Goal: Task Accomplishment & Management: Use online tool/utility

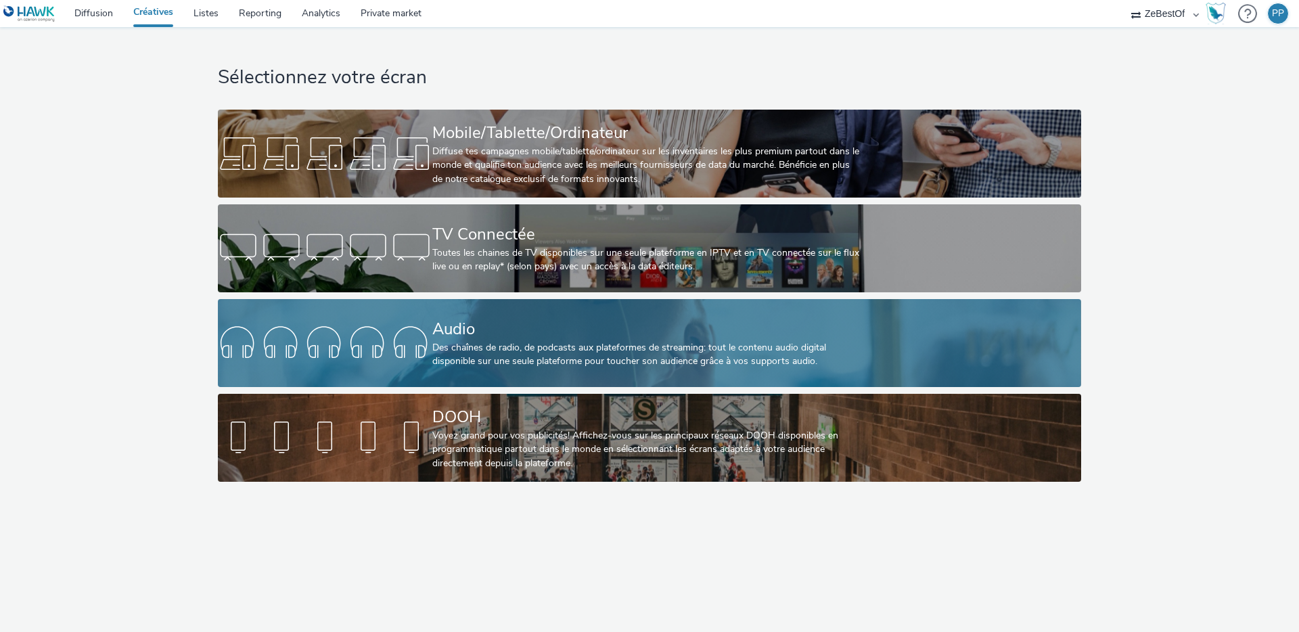
click at [633, 366] on div "Des chaînes de radio, de podcasts aux plateformes de streaming: tout le contenu…" at bounding box center [646, 355] width 429 height 28
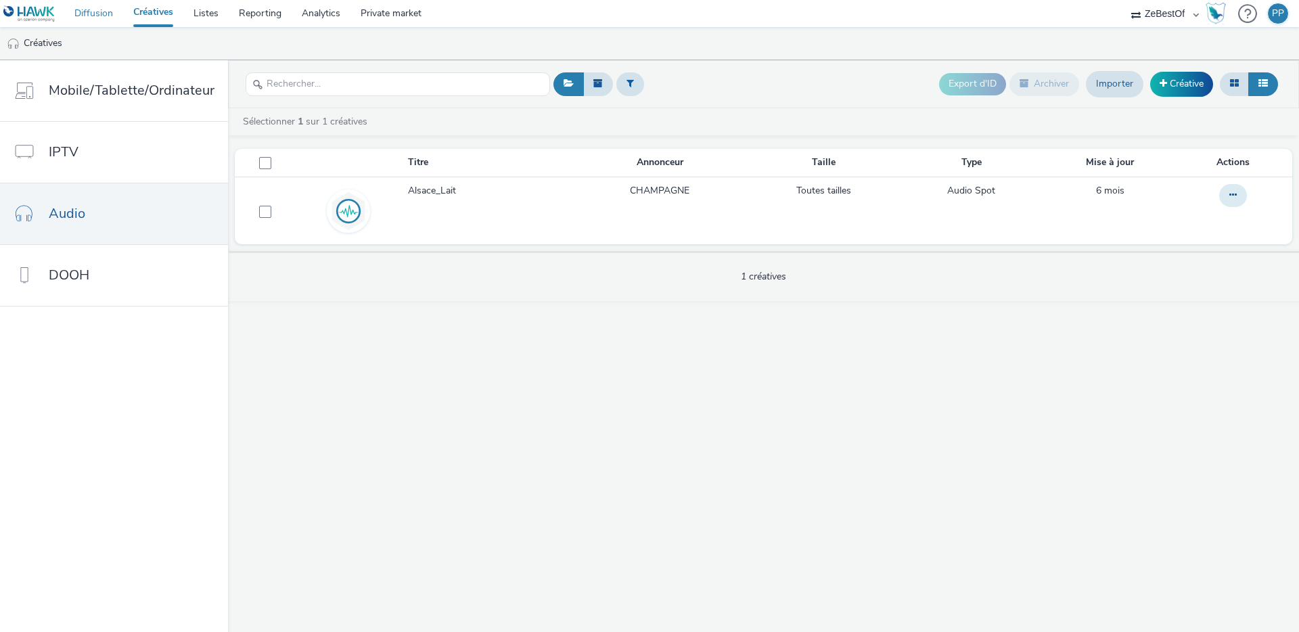
click at [103, 14] on link "Diffusion" at bounding box center [93, 13] width 59 height 27
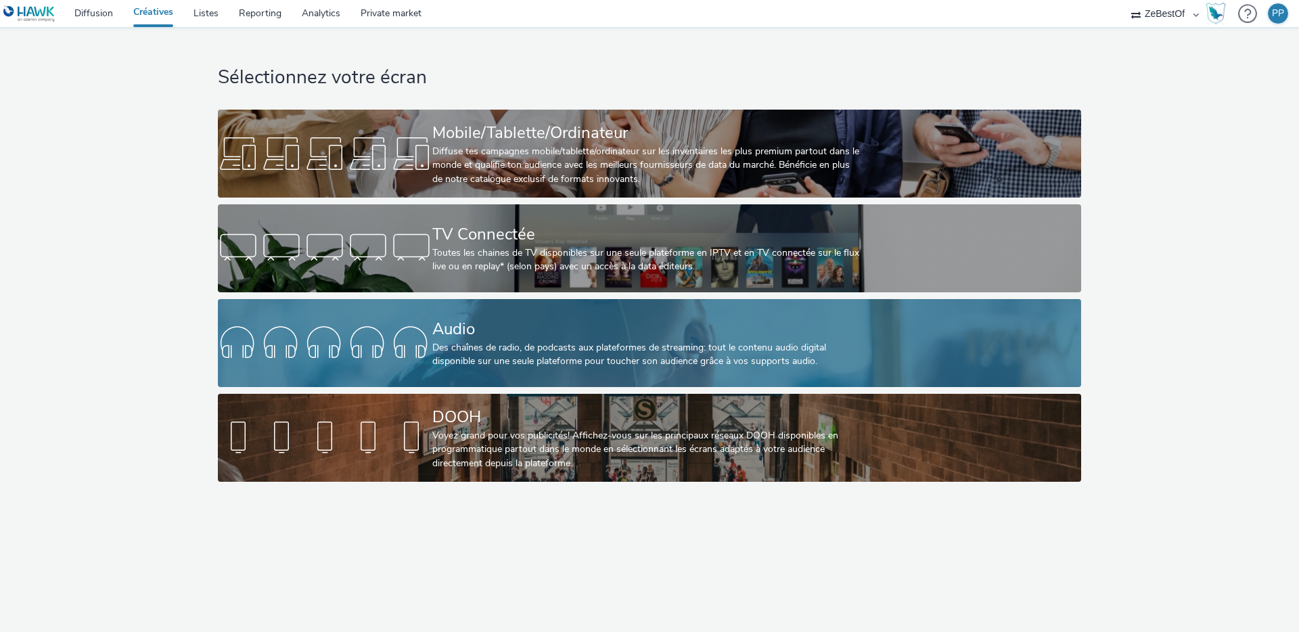
click at [434, 333] on div "Audio" at bounding box center [646, 329] width 429 height 24
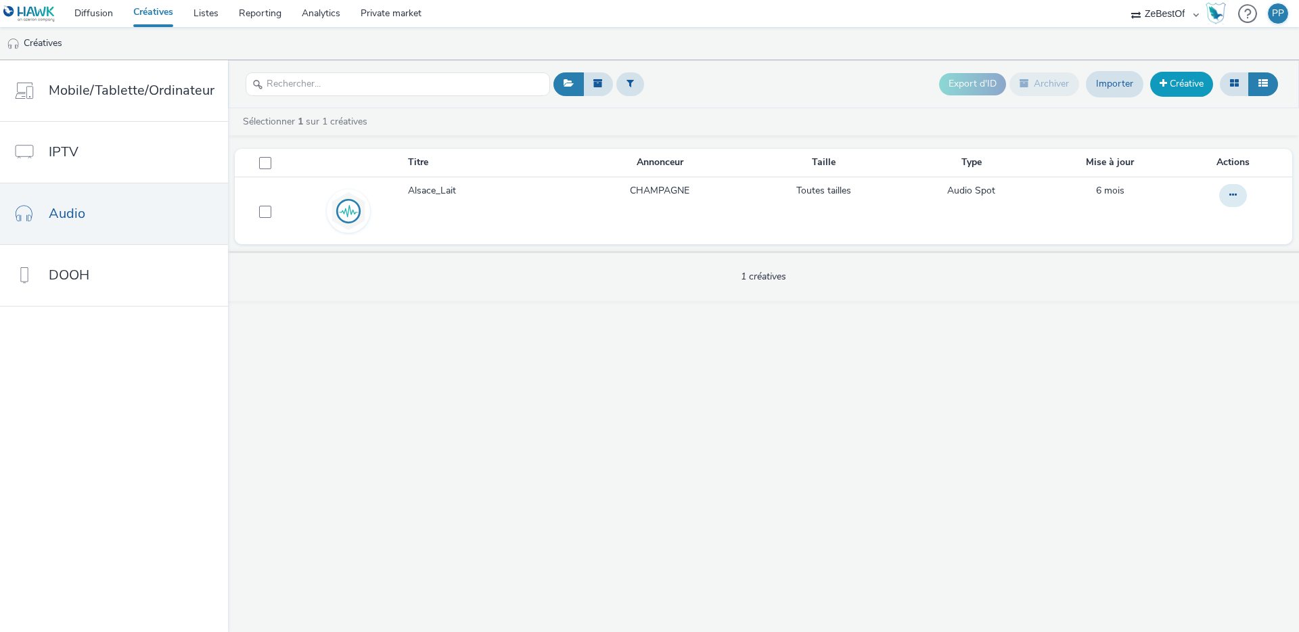
click at [1192, 81] on link "Créative" at bounding box center [1181, 84] width 63 height 24
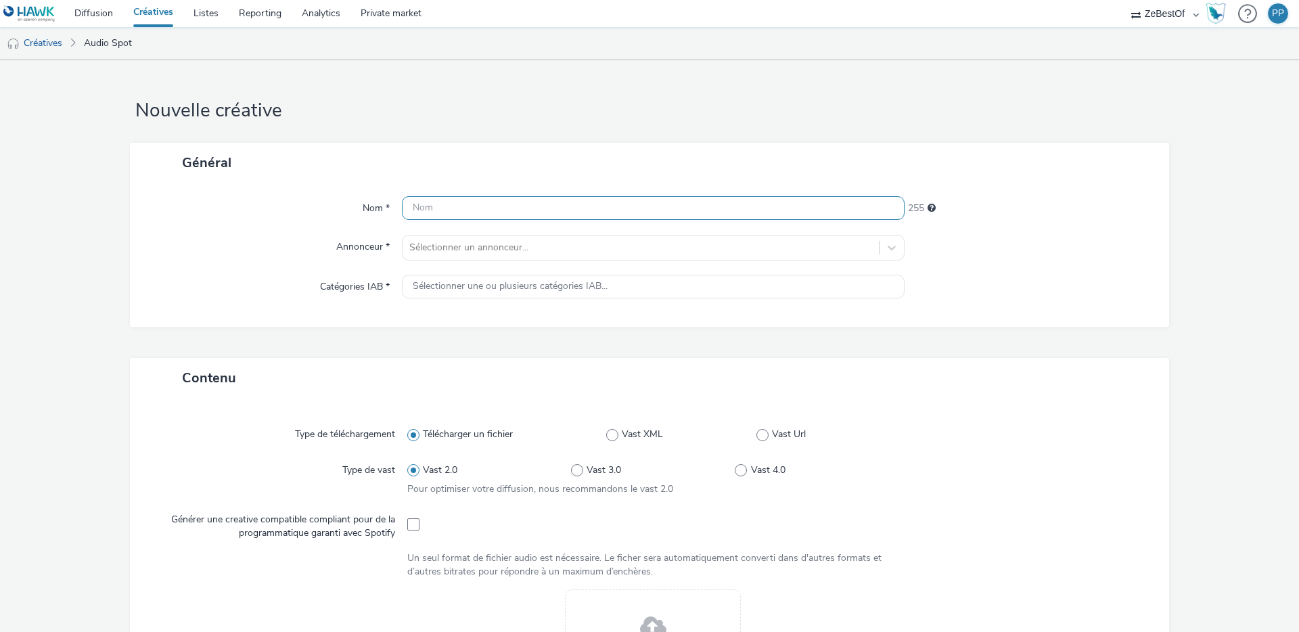
click at [549, 204] on input "text" at bounding box center [653, 208] width 503 height 24
type input "AXAL SALT"
click at [561, 112] on h1 "Nouvelle créative" at bounding box center [649, 111] width 1039 height 26
click at [538, 248] on div at bounding box center [640, 248] width 463 height 16
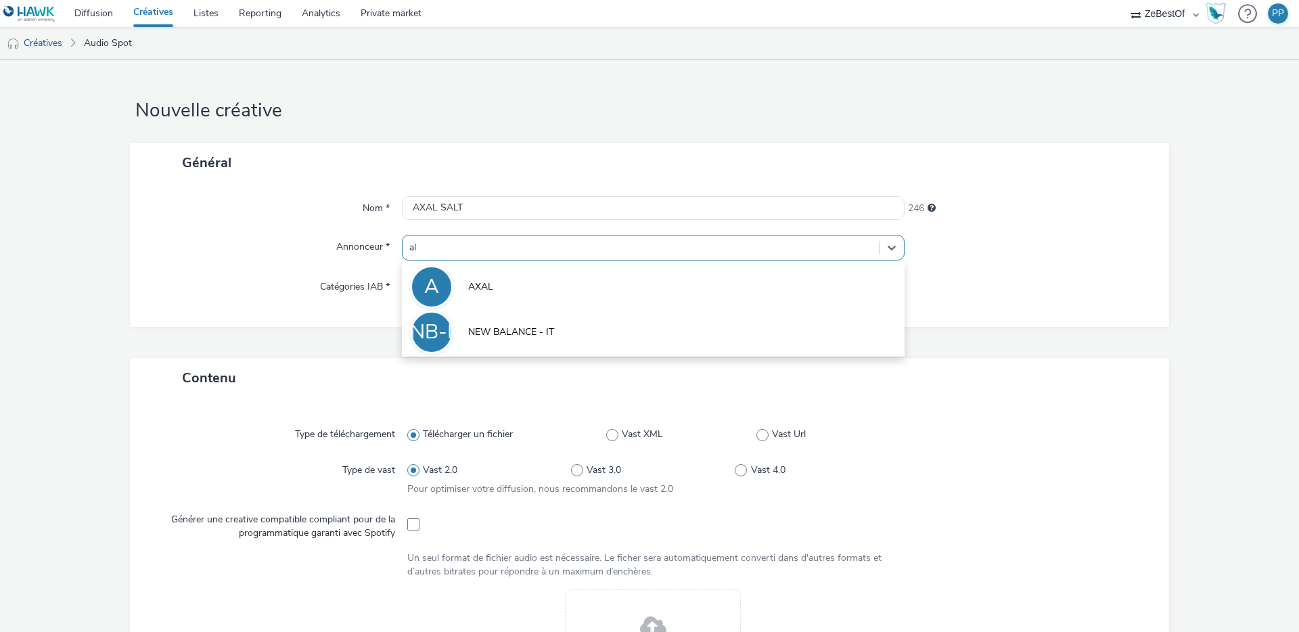
type input "a"
type input "axa"
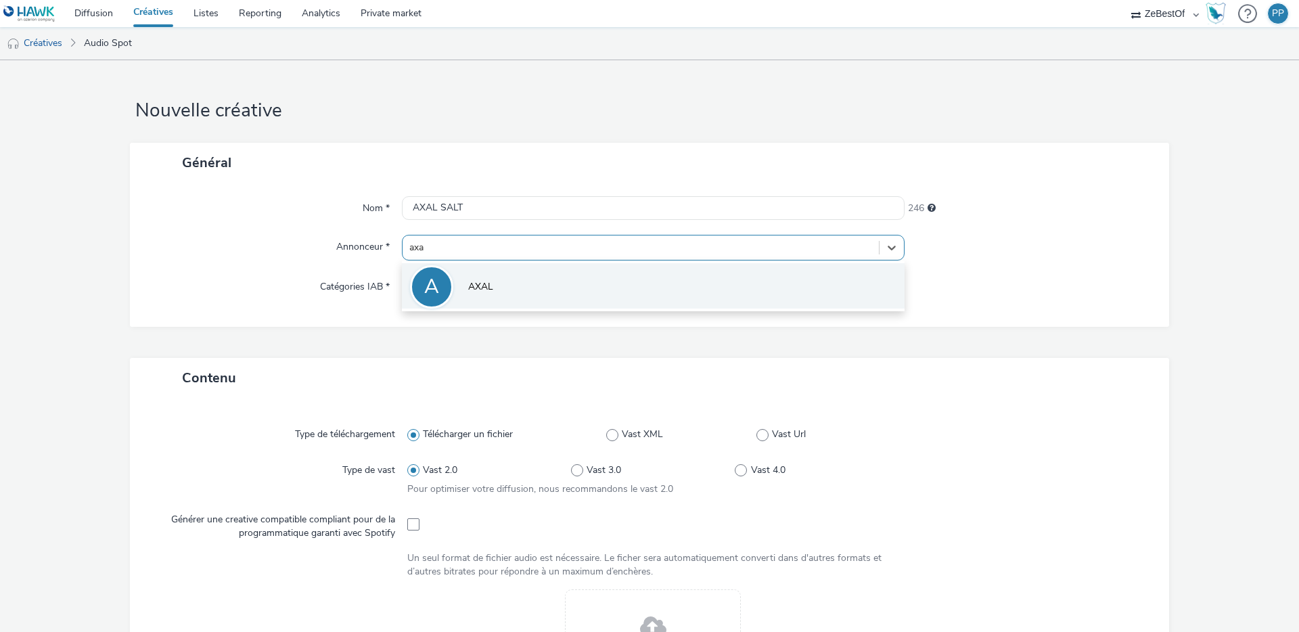
click at [490, 300] on li "A AXAL" at bounding box center [653, 285] width 503 height 45
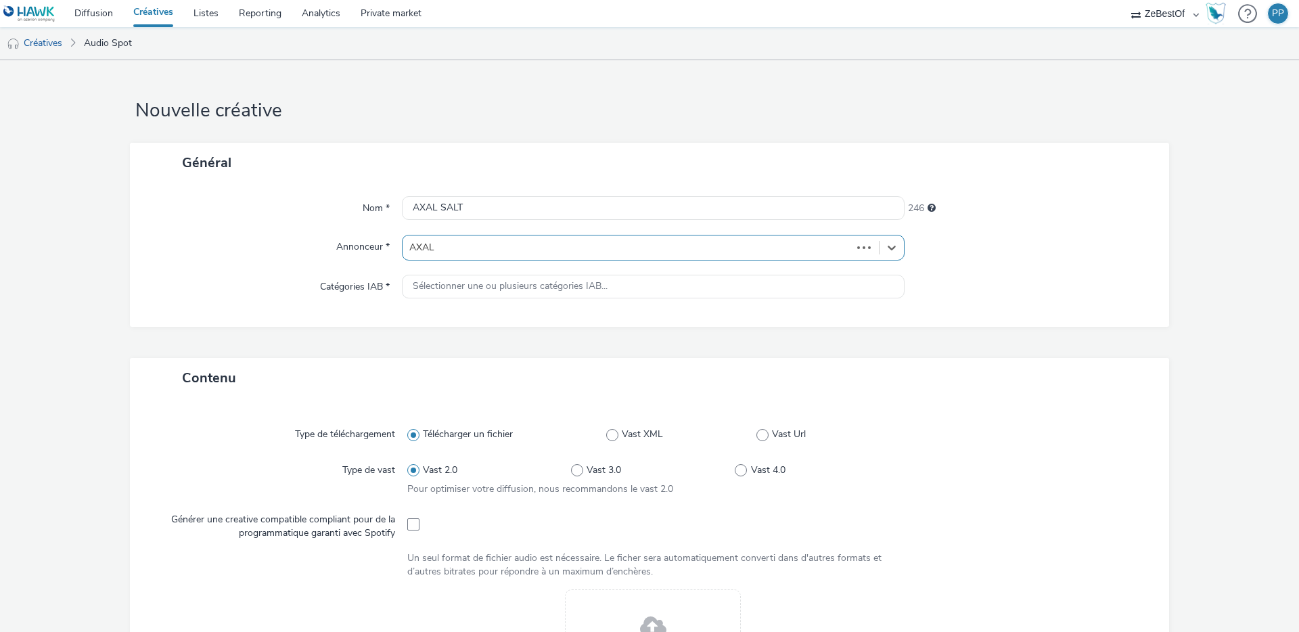
type input "http://axal-salt.com"
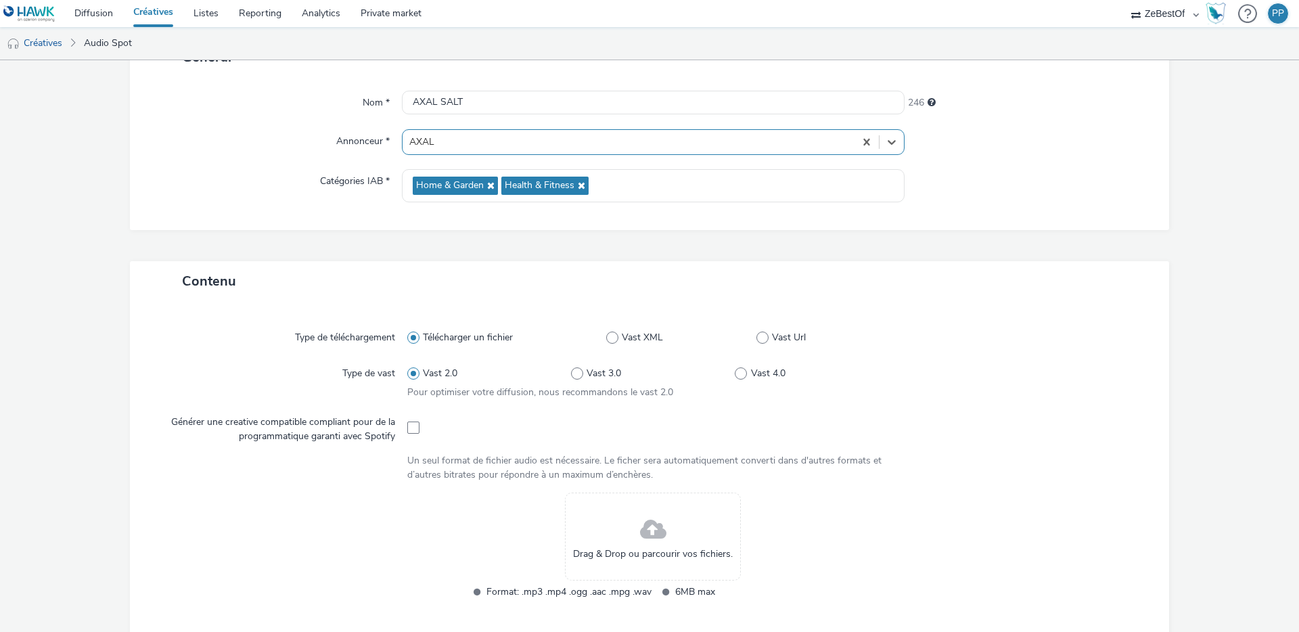
scroll to position [175, 0]
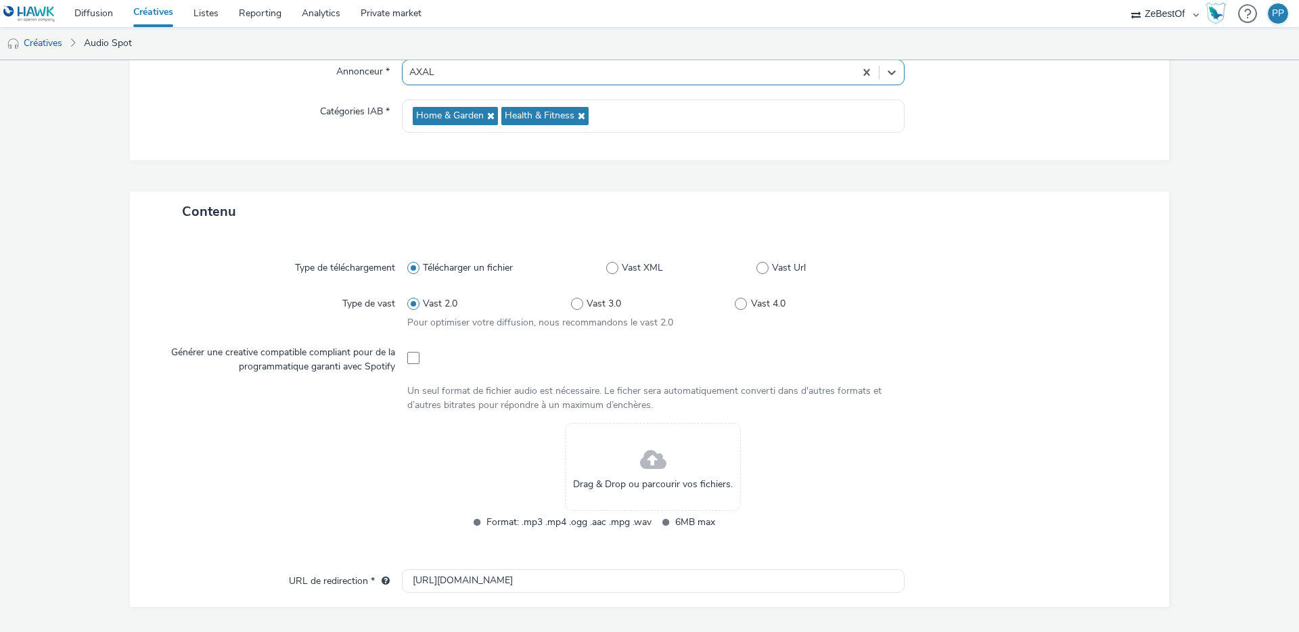
click at [658, 457] on span at bounding box center [653, 460] width 26 height 36
click at [633, 467] on div "Drag & Drop ou parcourir vos fichiers." at bounding box center [653, 467] width 176 height 88
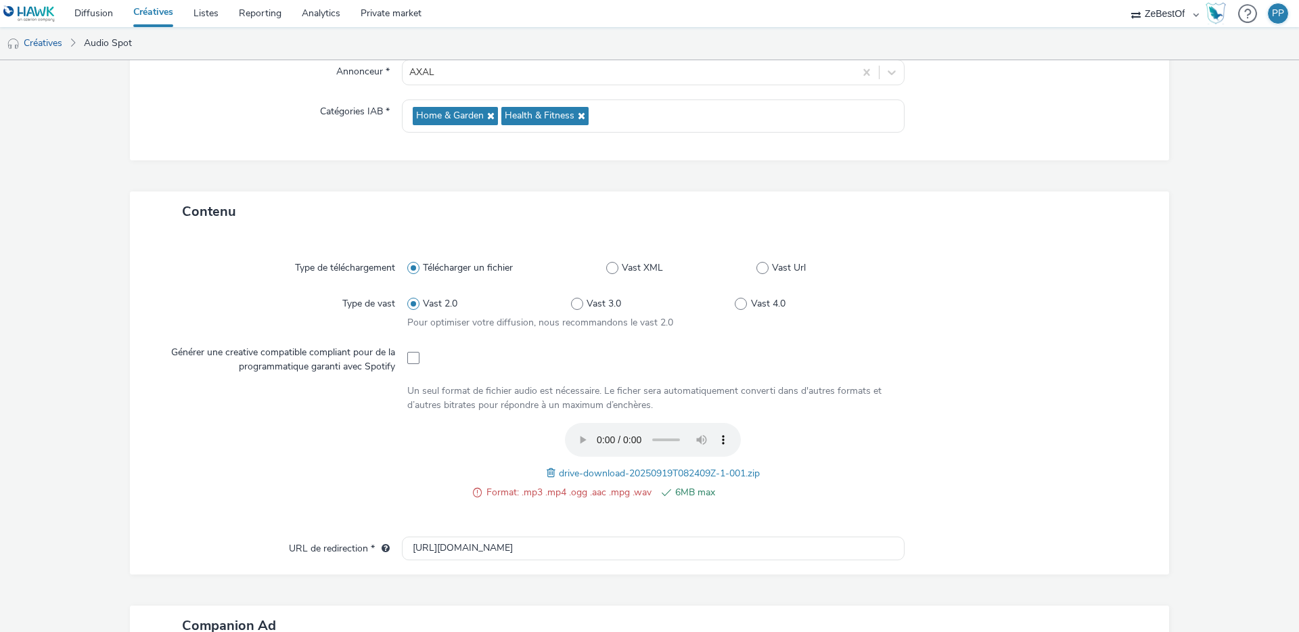
click at [913, 456] on div at bounding box center [1022, 468] width 246 height 91
click at [547, 472] on span at bounding box center [553, 472] width 12 height 15
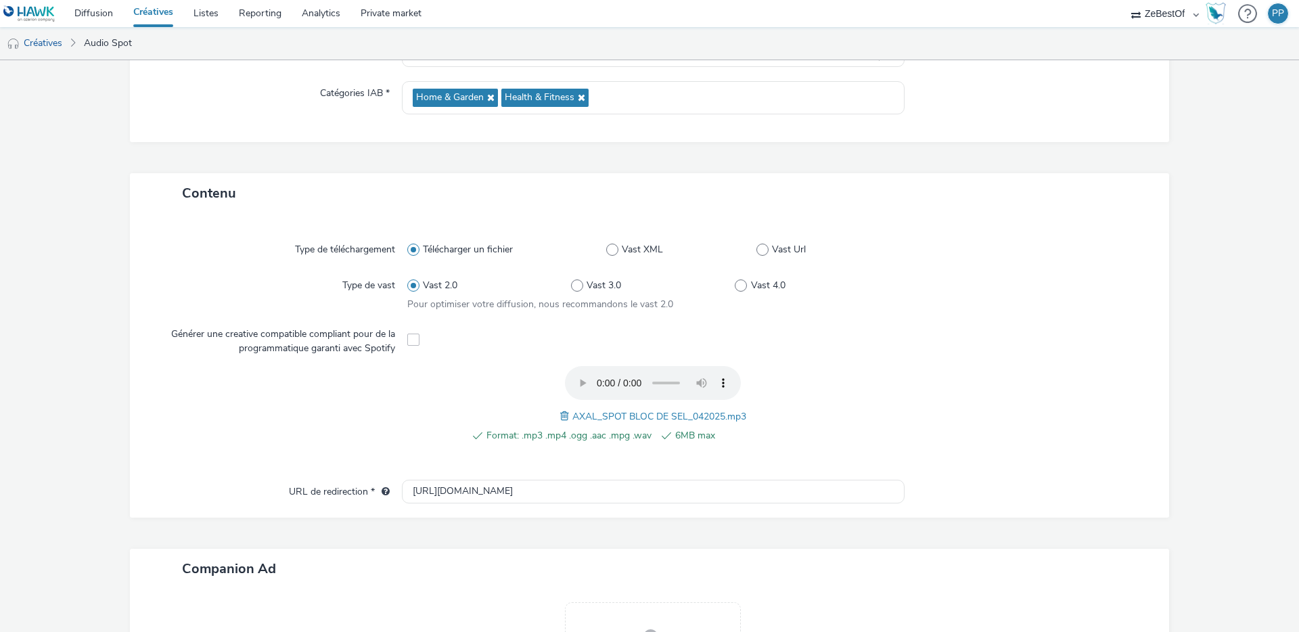
scroll to position [0, 0]
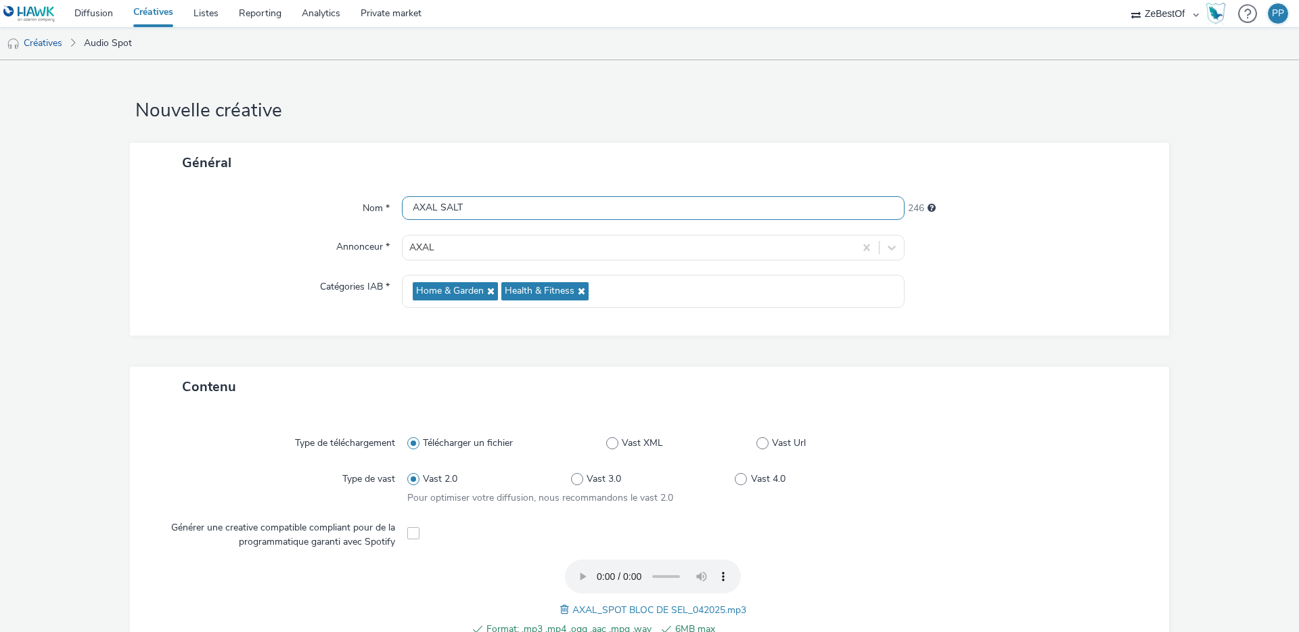
drag, startPoint x: 503, startPoint y: 208, endPoint x: 350, endPoint y: 186, distance: 154.5
click at [357, 187] on div "Nom * AXAL SALT 246 Annonceur * AXAL Catégories IAB * Home & Garden Health & Fi…" at bounding box center [649, 259] width 1039 height 153
paste input "Spot audio"
type input "Spot audio - Bloc de Sel"
click at [147, 300] on div "Catégories IAB *" at bounding box center [272, 291] width 258 height 33
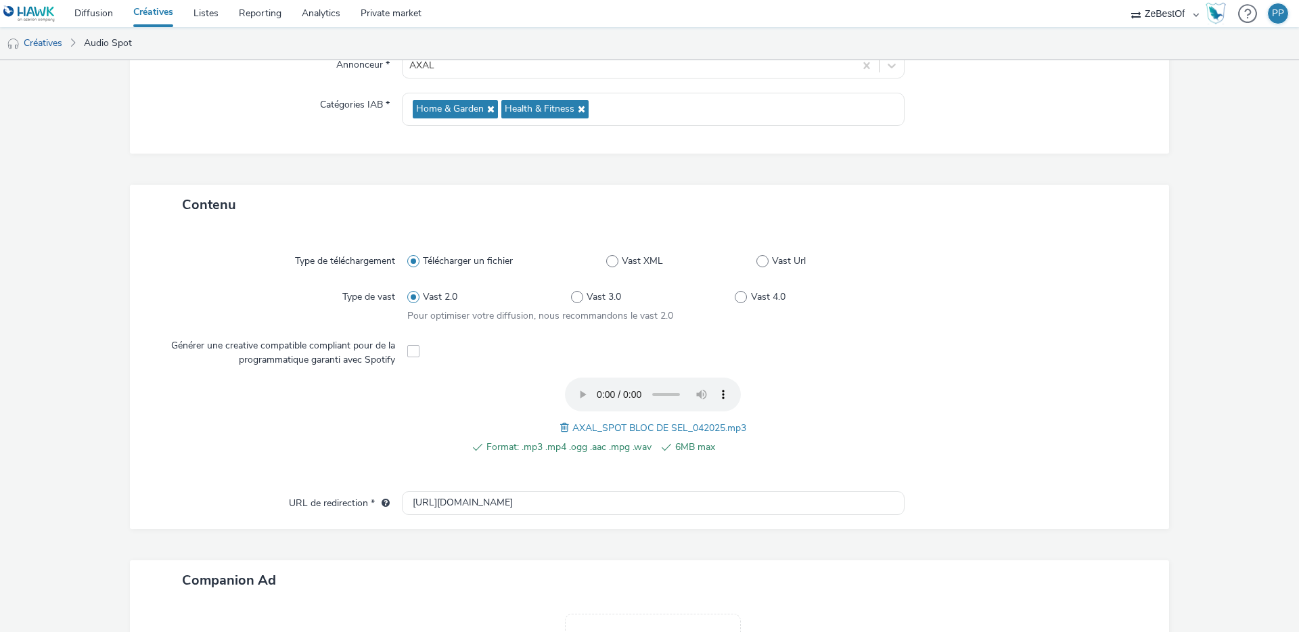
scroll to position [383, 0]
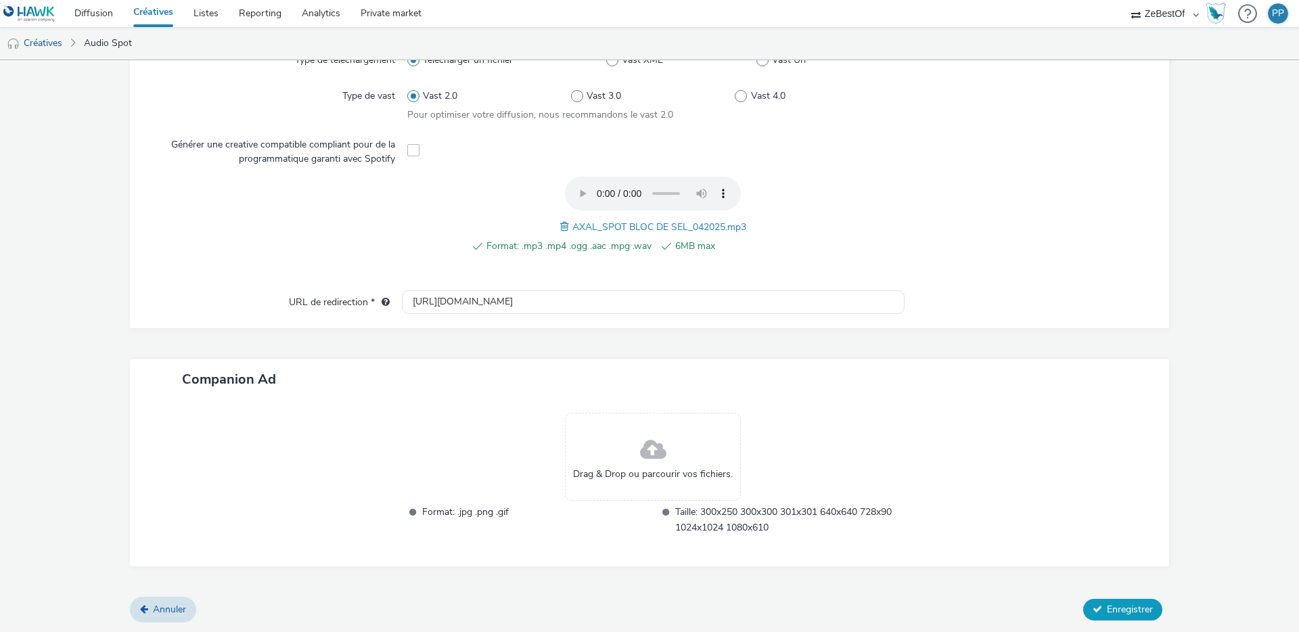
click at [1131, 605] on span "Enregistrer" at bounding box center [1130, 609] width 46 height 13
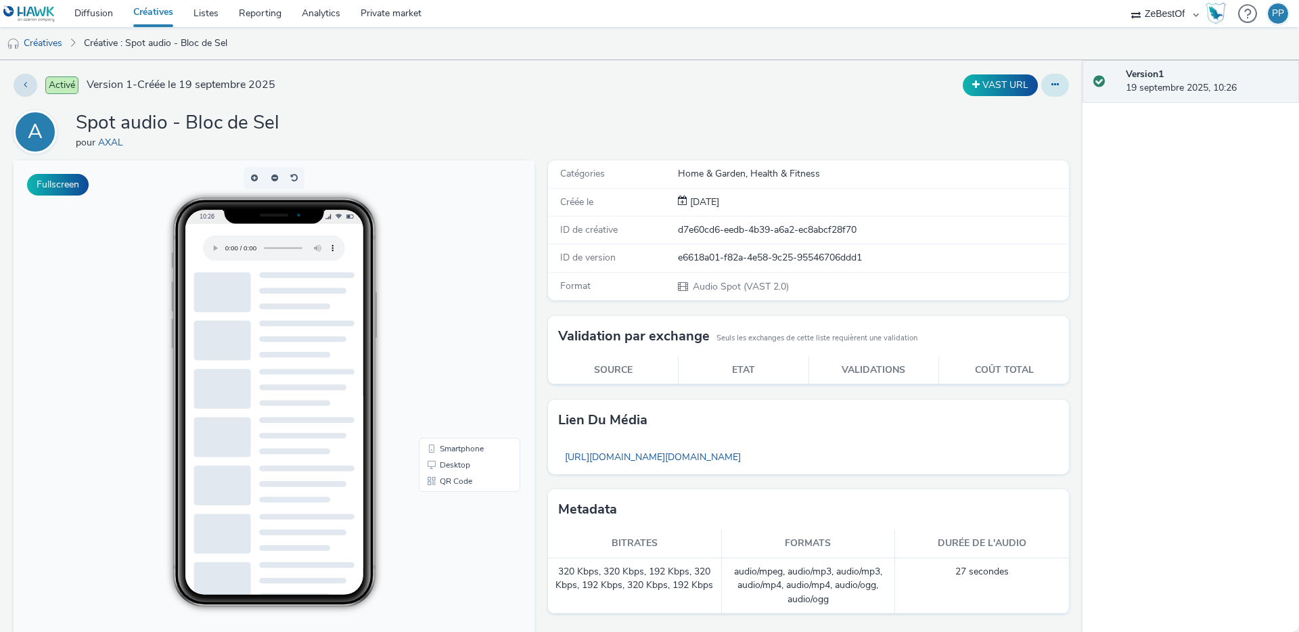
click at [1041, 91] on button at bounding box center [1055, 85] width 28 height 23
click at [1015, 135] on link "Dupliquer" at bounding box center [1018, 139] width 101 height 27
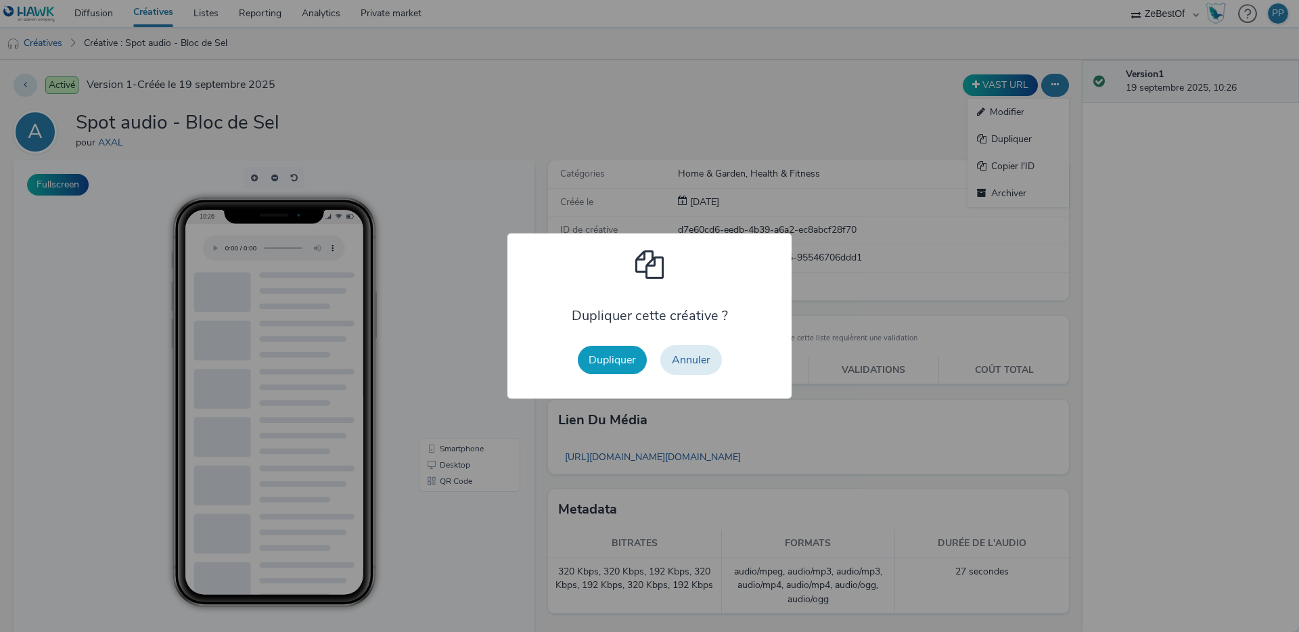
click at [595, 365] on button "Dupliquer" at bounding box center [612, 360] width 69 height 28
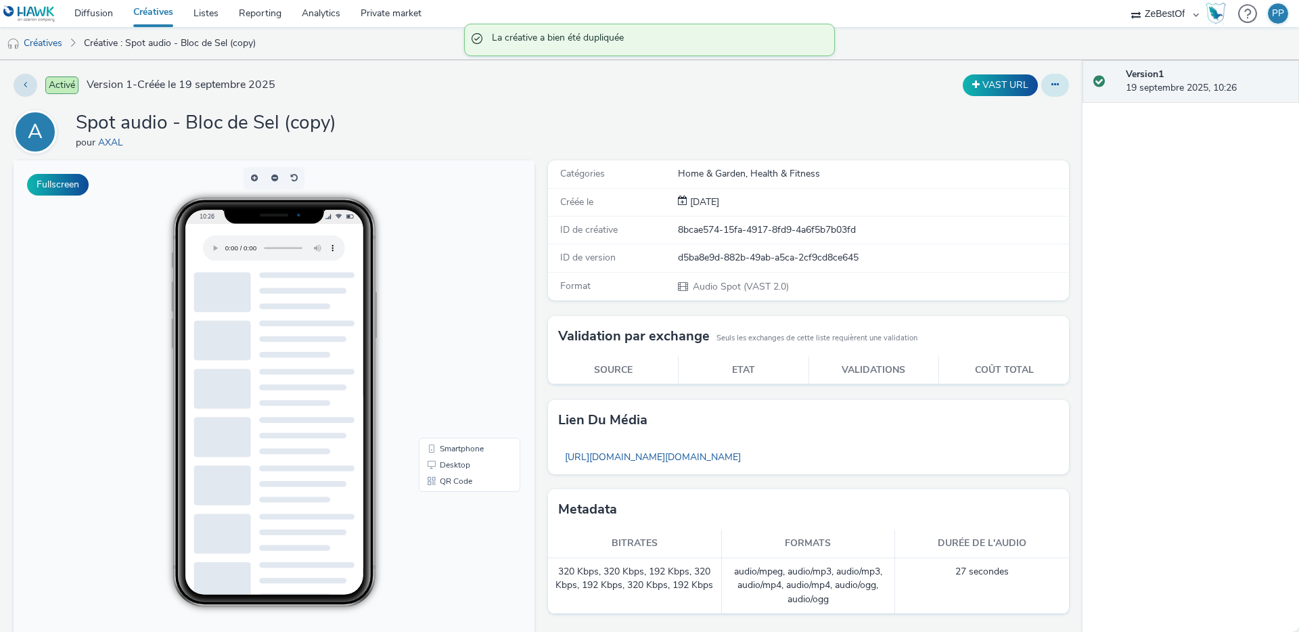
click at [1052, 89] on button at bounding box center [1055, 85] width 28 height 23
click at [1036, 109] on link "Modifier" at bounding box center [1018, 112] width 101 height 27
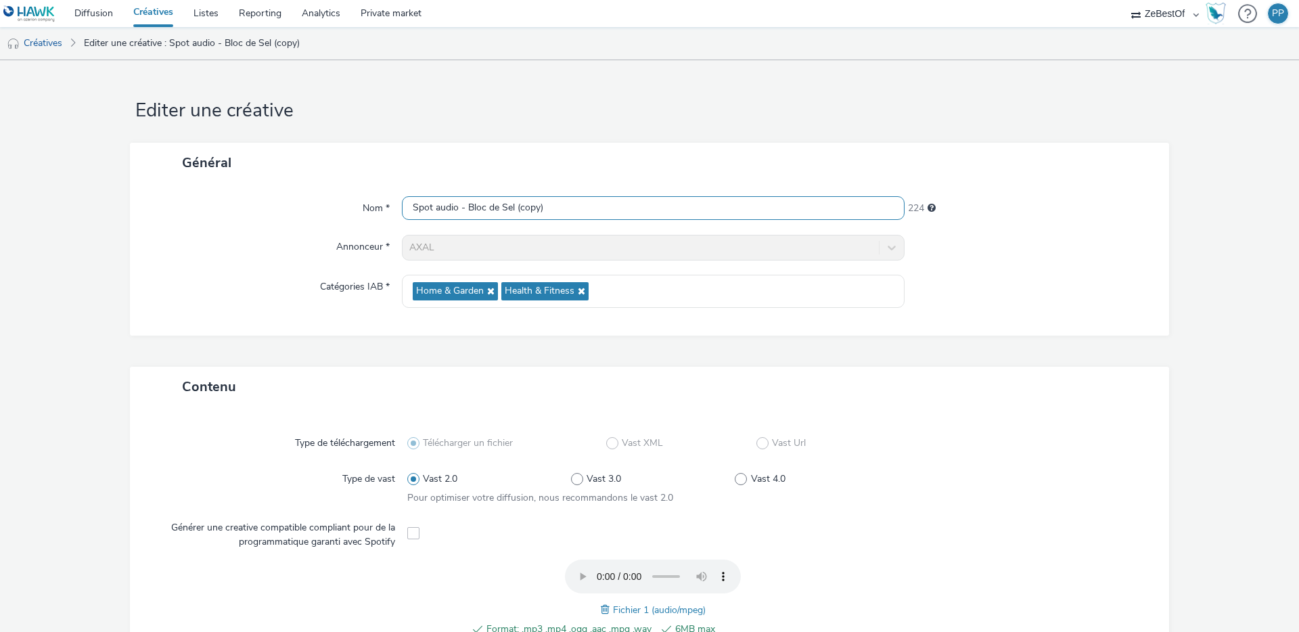
drag, startPoint x: 468, startPoint y: 207, endPoint x: 643, endPoint y: 210, distance: 175.9
click at [643, 210] on input "Spot audio - Bloc de Sel (copy)" at bounding box center [653, 208] width 503 height 24
type input "Spot audio - Marque"
click at [212, 250] on div "Annonceur *" at bounding box center [272, 248] width 258 height 26
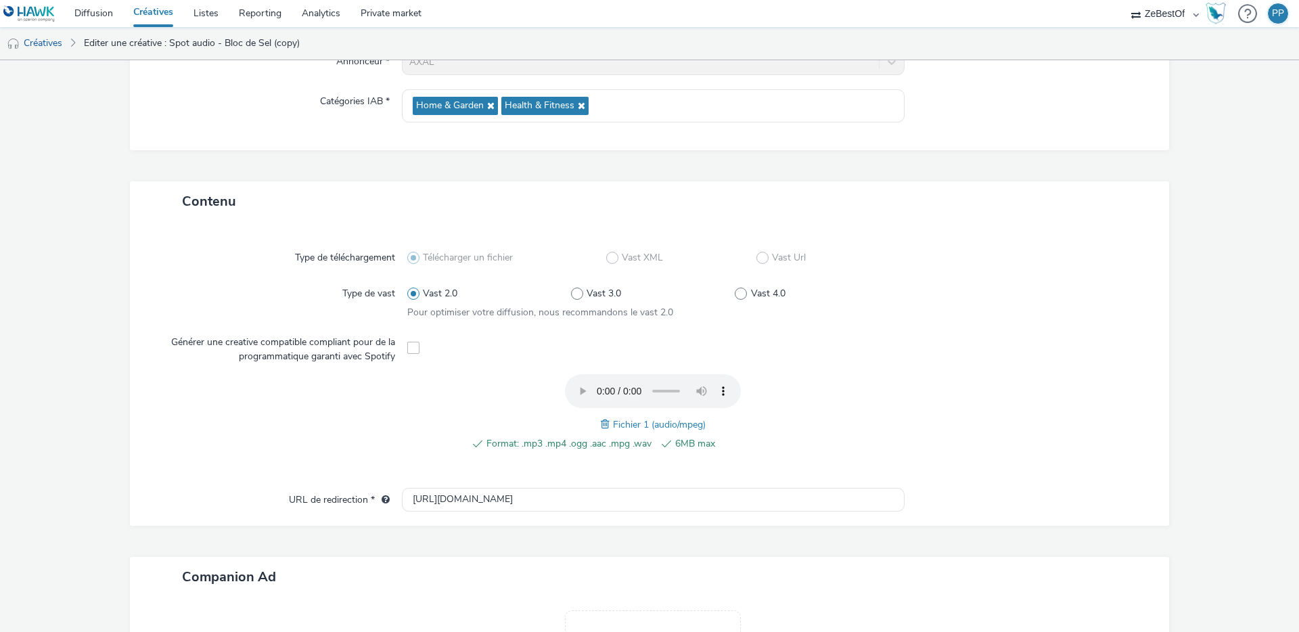
scroll to position [191, 0]
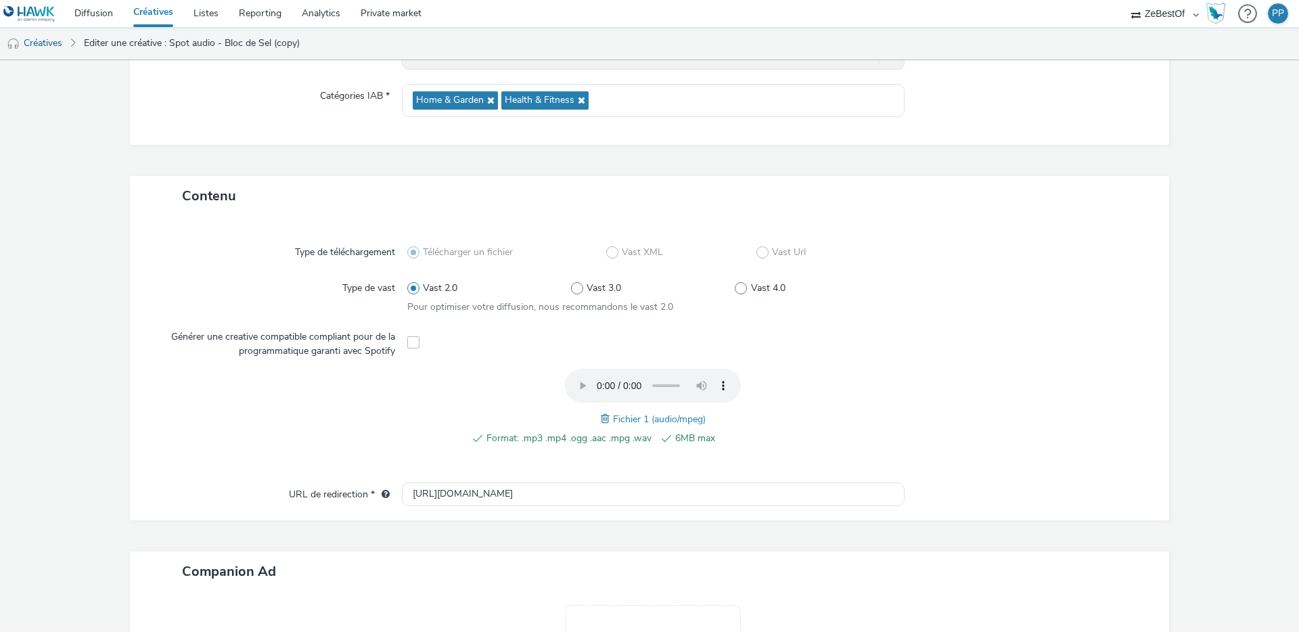
click at [601, 417] on span at bounding box center [607, 418] width 12 height 15
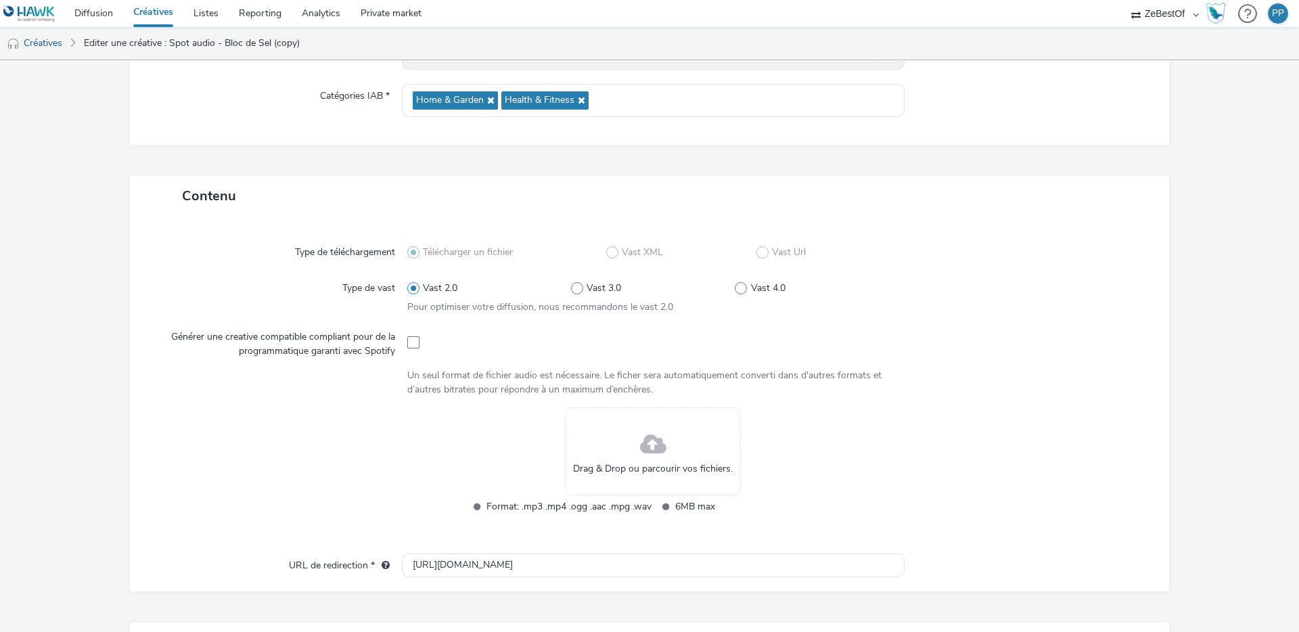
click at [617, 438] on div "Drag & Drop ou parcourir vos fichiers." at bounding box center [653, 451] width 176 height 88
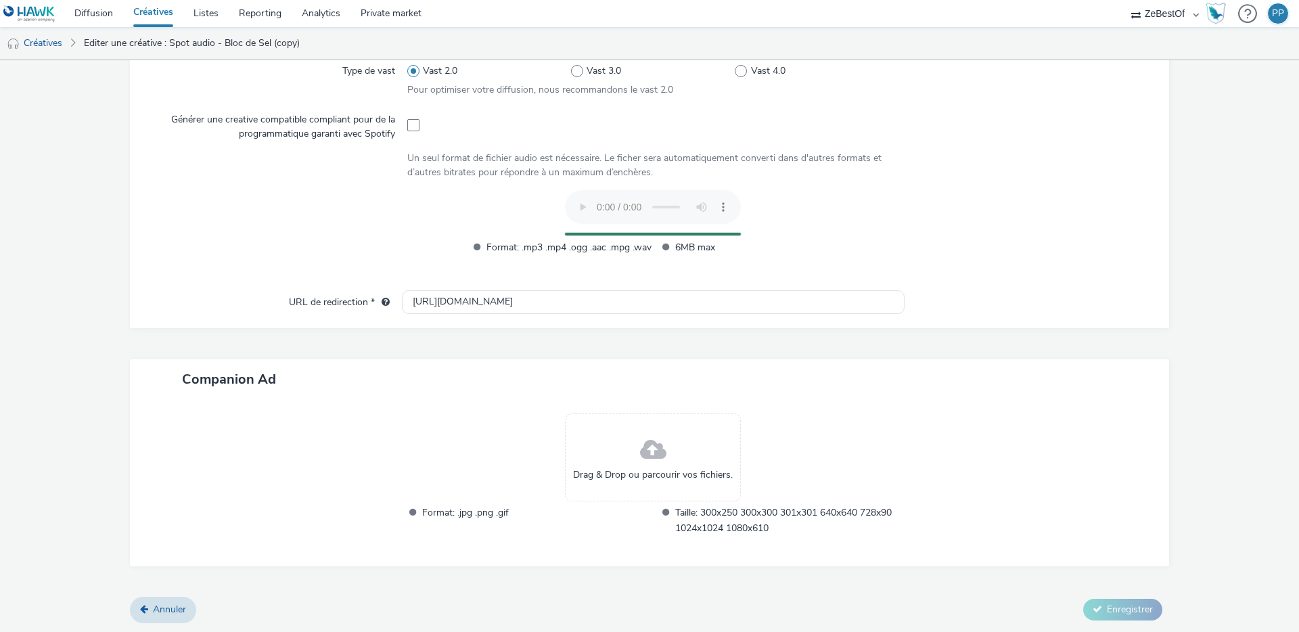
scroll to position [383, 0]
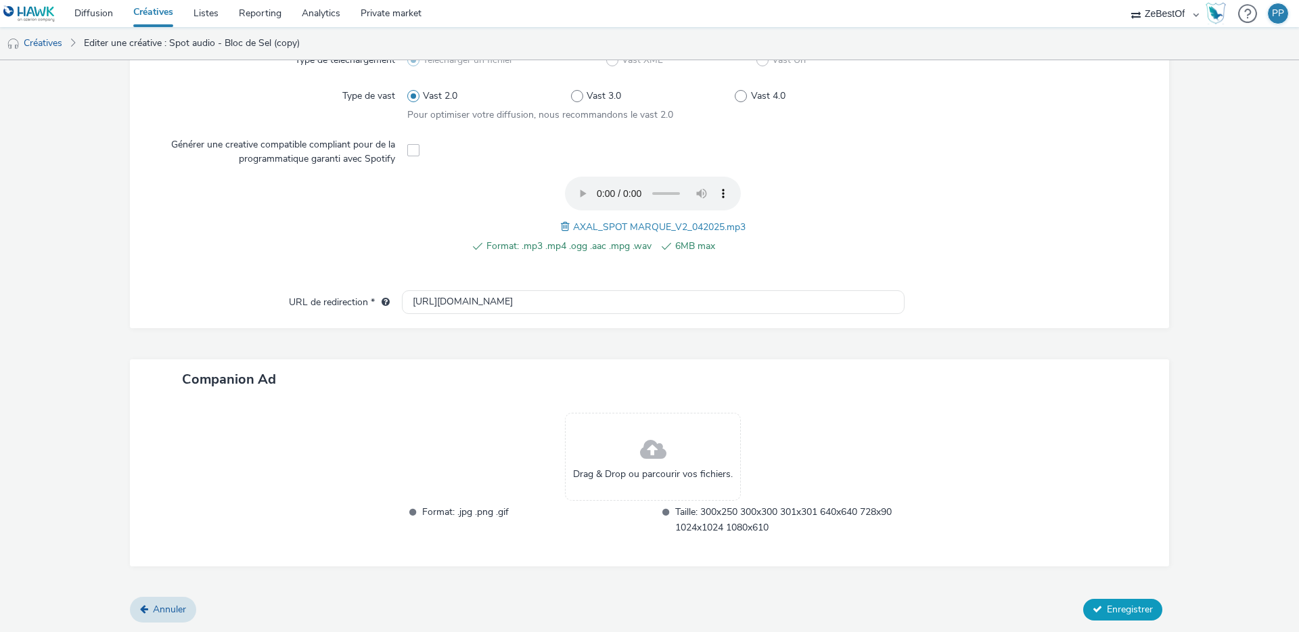
click at [1099, 599] on button "Enregistrer" at bounding box center [1122, 610] width 79 height 22
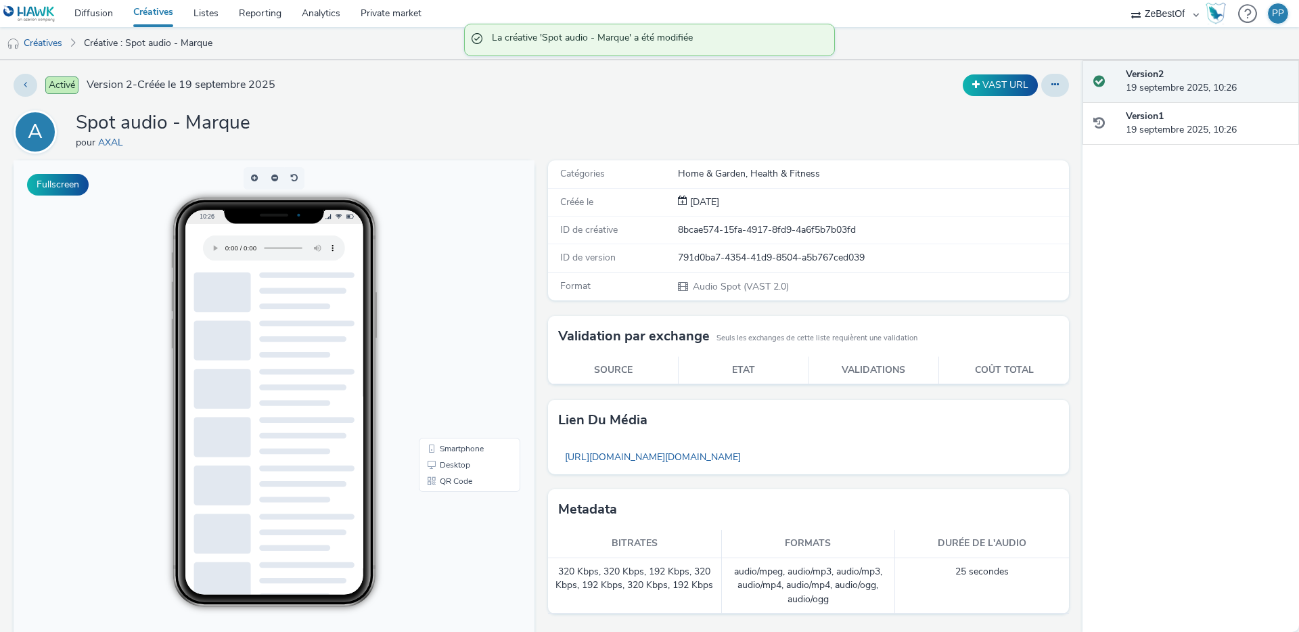
click at [160, 13] on link "Créatives" at bounding box center [153, 13] width 60 height 27
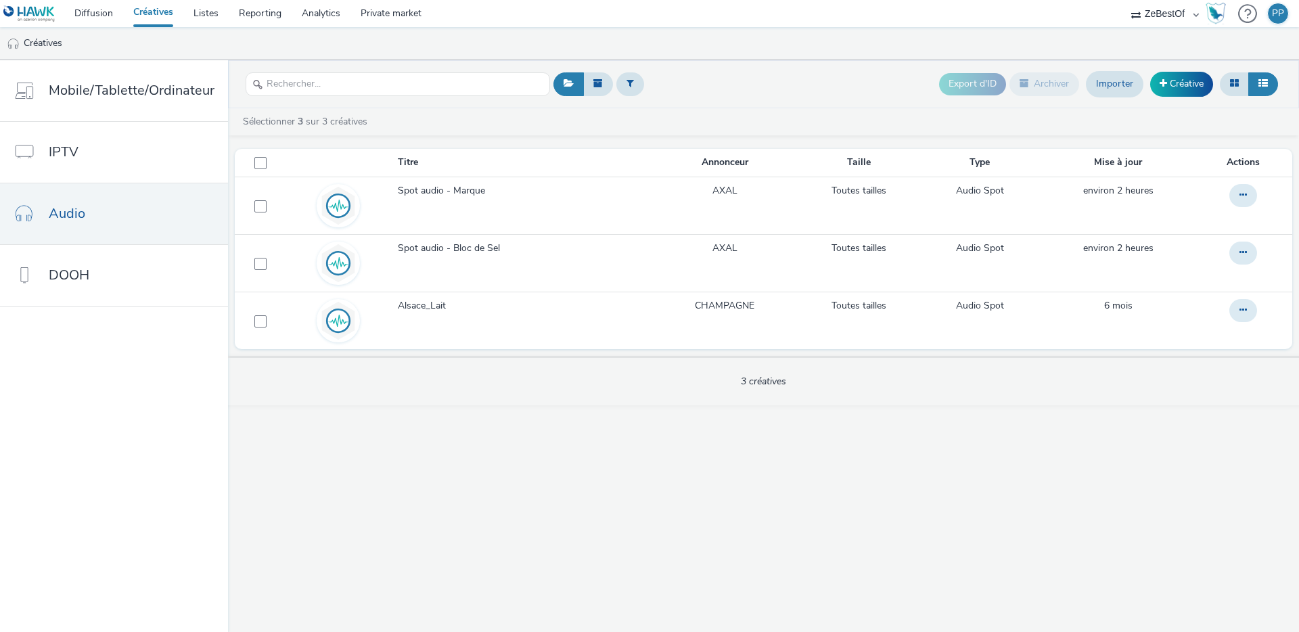
click at [163, 16] on link "Créatives" at bounding box center [153, 13] width 60 height 27
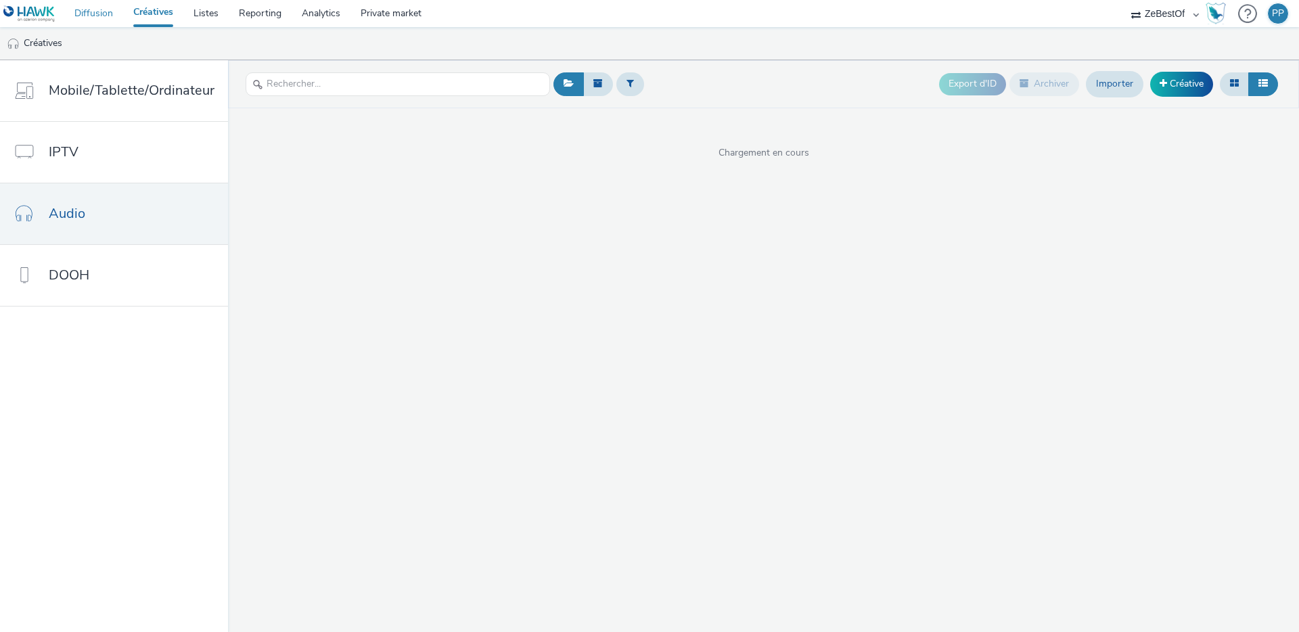
click at [106, 12] on link "Diffusion" at bounding box center [93, 13] width 59 height 27
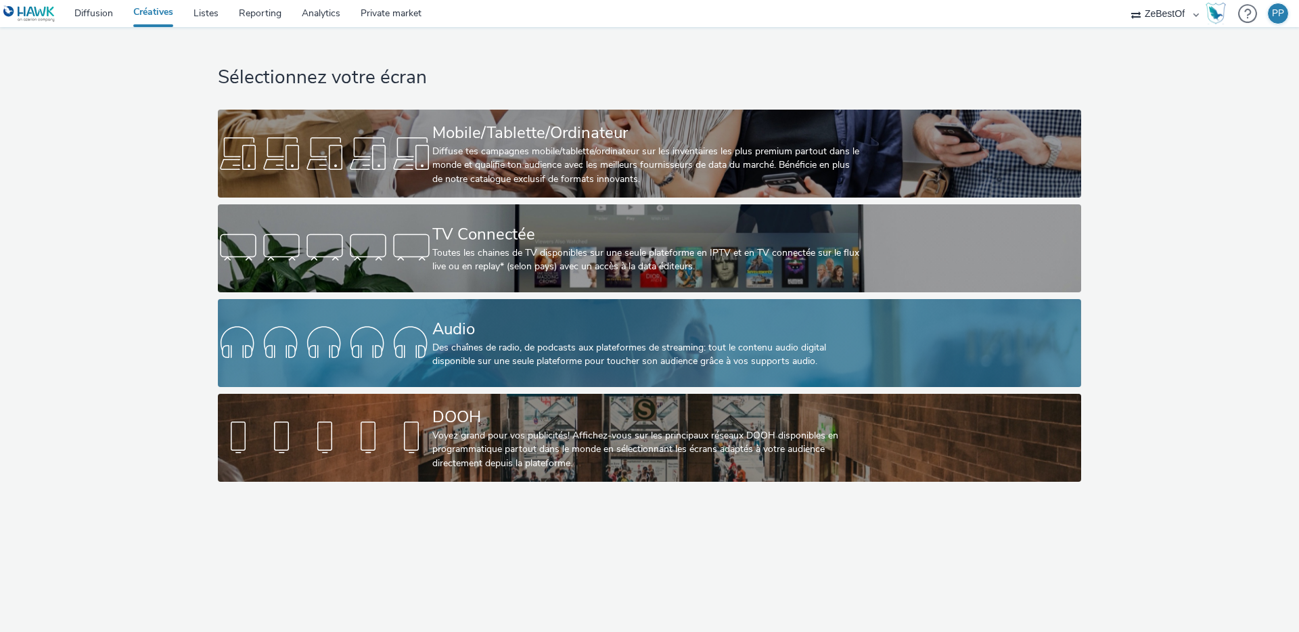
click at [388, 325] on div at bounding box center [325, 342] width 214 height 43
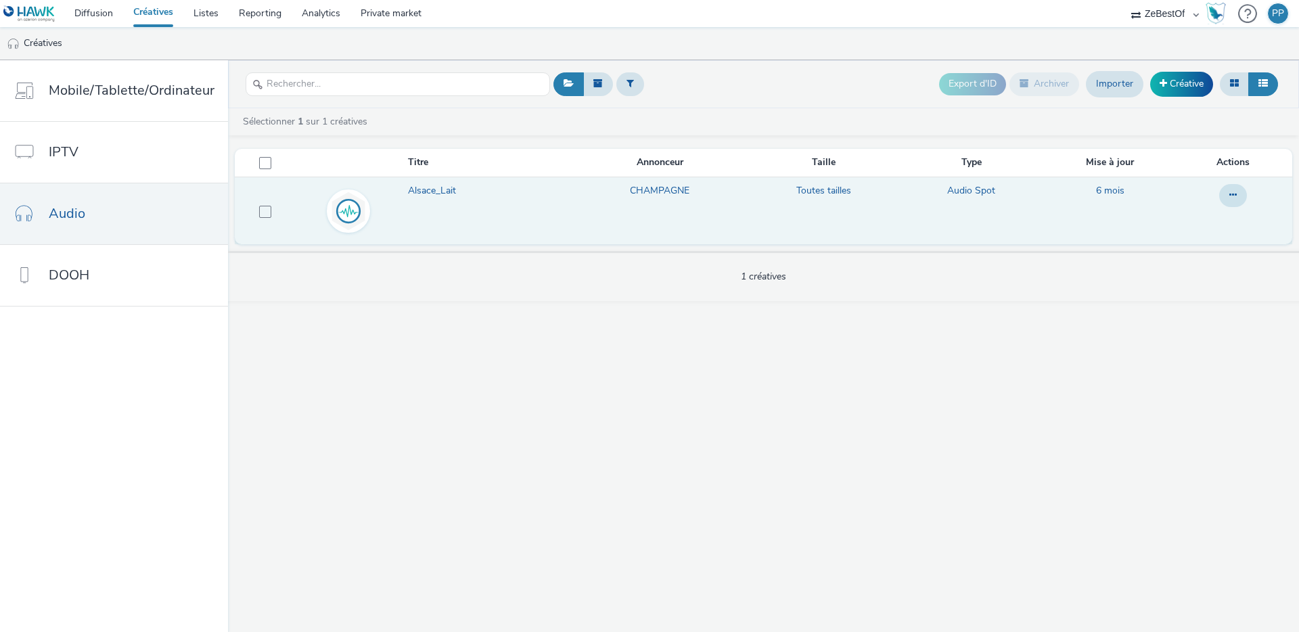
click at [658, 193] on link "CHAMPAGNE" at bounding box center [660, 191] width 60 height 14
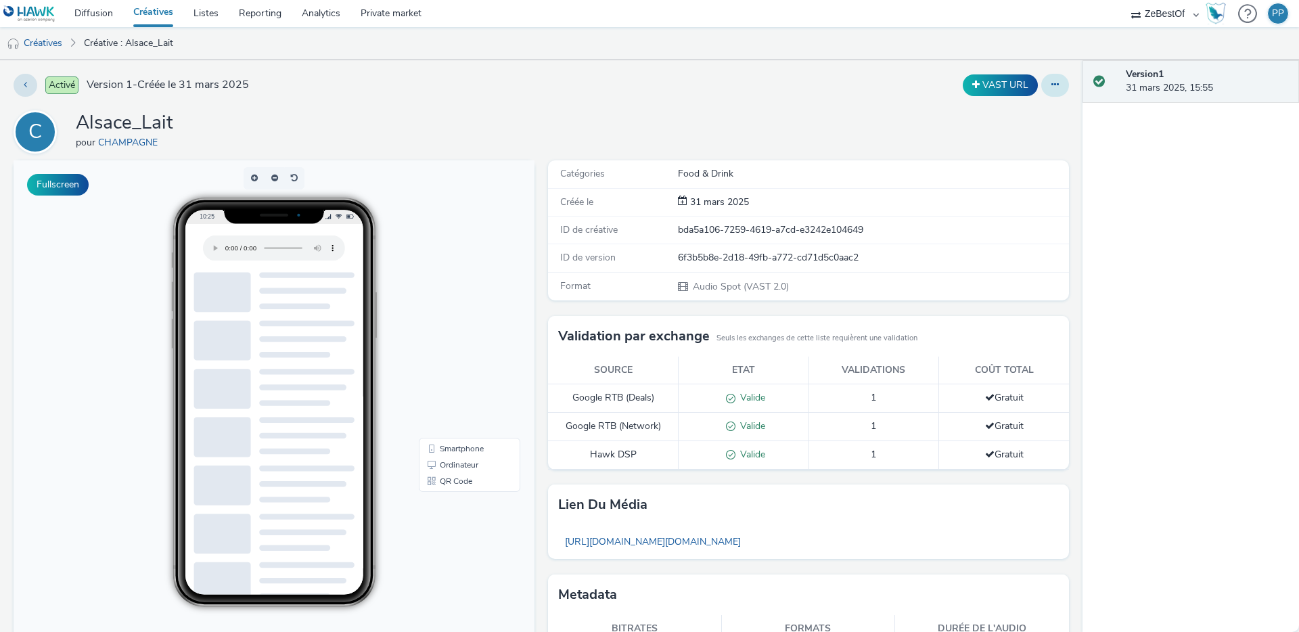
click at [1051, 81] on icon at bounding box center [1054, 84] width 7 height 9
click at [998, 112] on link "Modifier" at bounding box center [1018, 112] width 101 height 27
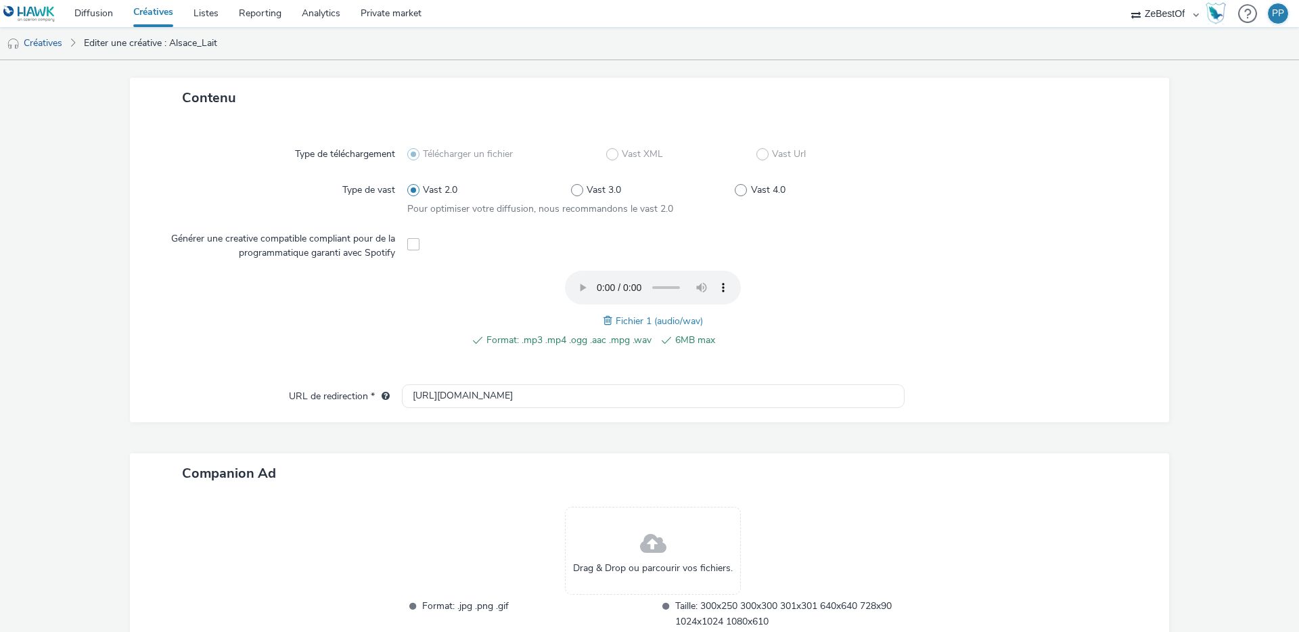
scroll to position [383, 0]
